Goal: Transaction & Acquisition: Purchase product/service

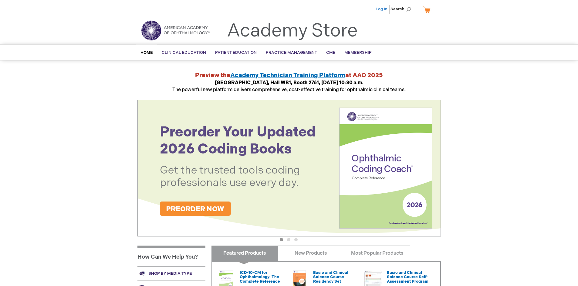
click at [382, 9] on link "Log In" at bounding box center [382, 9] width 12 height 5
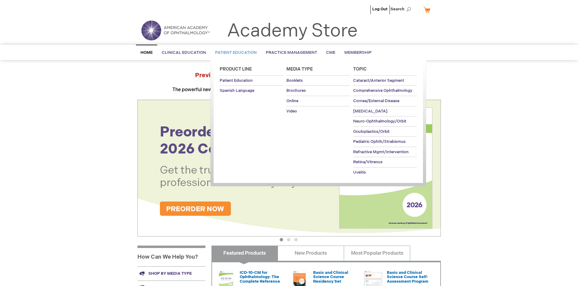
click at [234, 53] on span "Patient Education" at bounding box center [236, 52] width 42 height 5
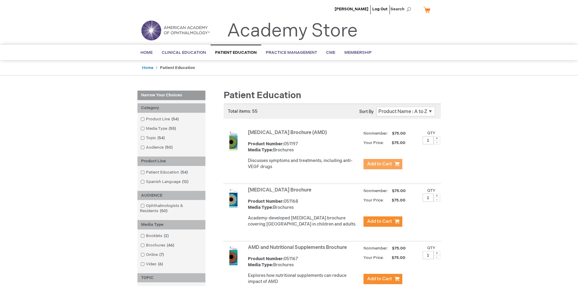
click at [383, 164] on span "Add to Cart" at bounding box center [379, 164] width 25 height 6
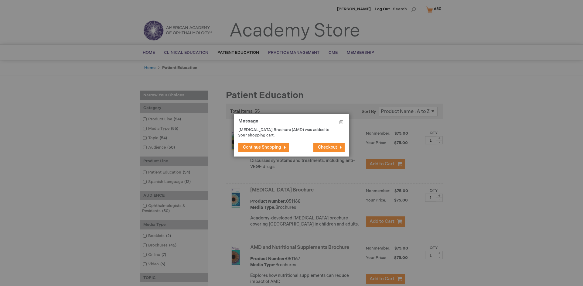
click at [262, 147] on span "Continue Shopping" at bounding box center [262, 147] width 38 height 5
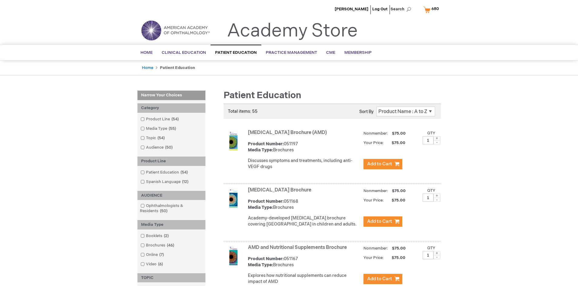
click at [299, 250] on link "AMD and Nutritional Supplements Brochure" at bounding box center [297, 247] width 99 height 6
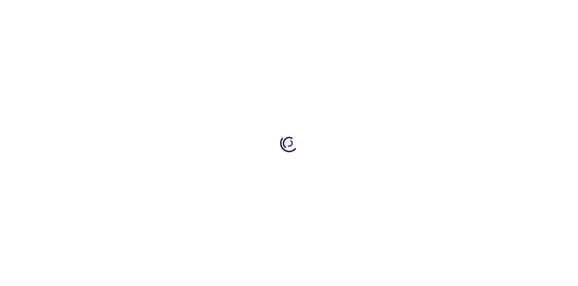
type input "1"
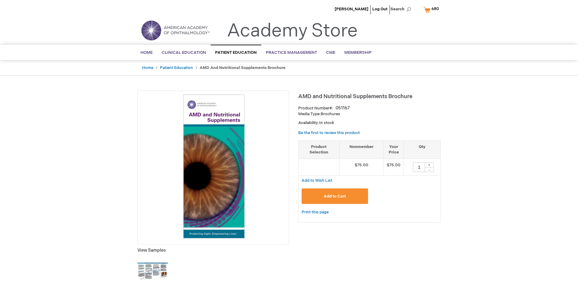
click at [335, 196] on span "Add to Cart" at bounding box center [335, 196] width 22 height 5
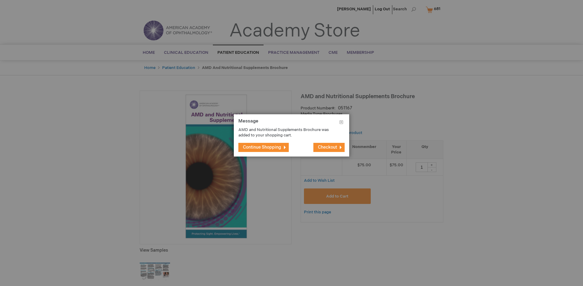
click at [262, 147] on span "Continue Shopping" at bounding box center [262, 147] width 38 height 5
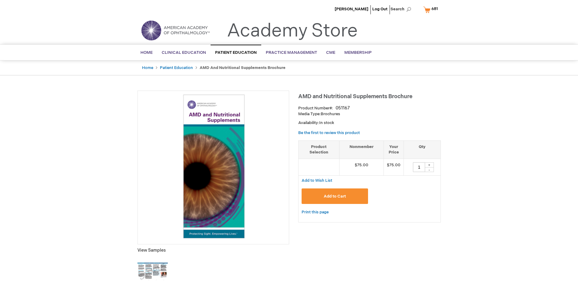
click at [432, 9] on span "681" at bounding box center [435, 8] width 6 height 5
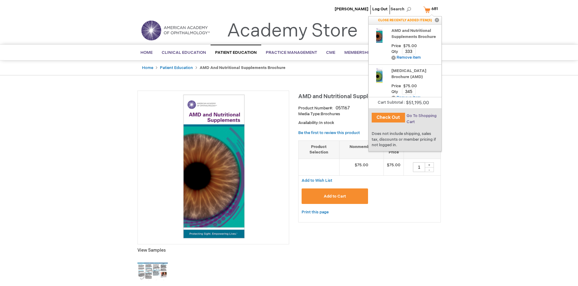
click at [421, 116] on span "Go To Shopping Cart" at bounding box center [422, 118] width 30 height 11
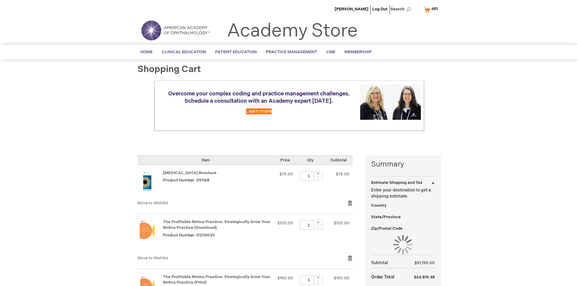
select select "US"
select select "41"
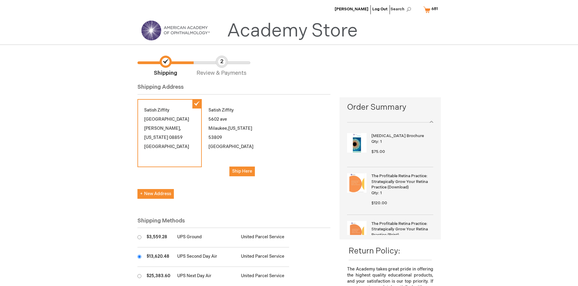
click at [139, 256] on input "radio" at bounding box center [140, 256] width 4 height 4
